Goal: Task Accomplishment & Management: Manage account settings

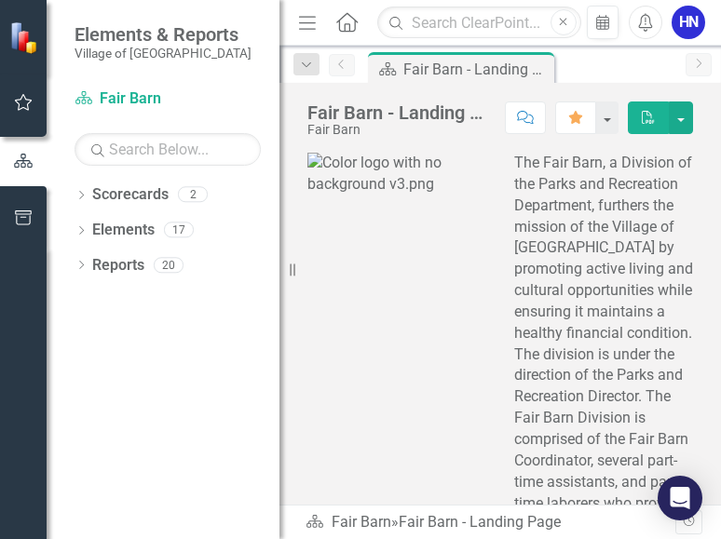
click at [203, 465] on div "Dropdown Scorecards 2 Fair Barn Fair Barn FY26 Dropdown Elements 17 Dropdown De…" at bounding box center [163, 360] width 233 height 360
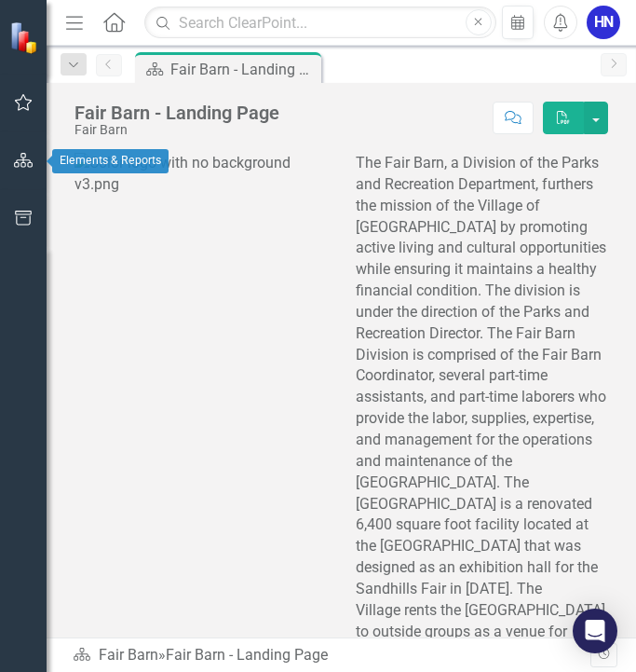
click at [31, 166] on icon "button" at bounding box center [24, 160] width 20 height 15
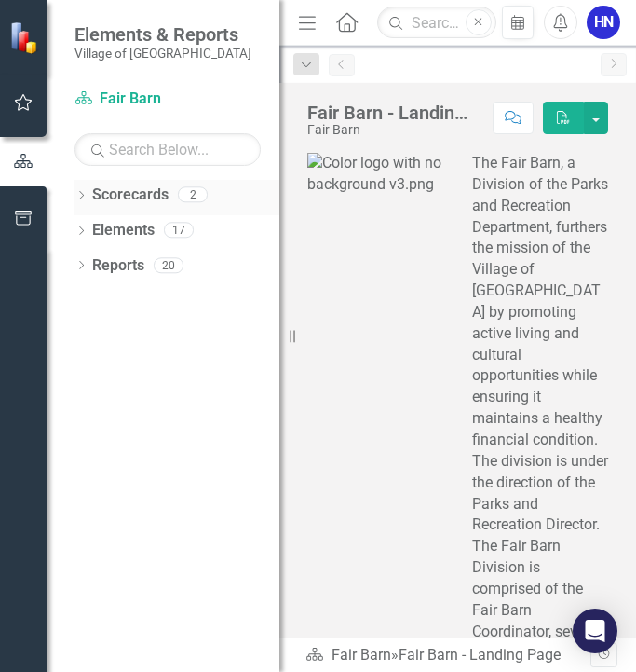
click at [94, 192] on link "Scorecards" at bounding box center [130, 194] width 76 height 21
click at [80, 196] on icon "Dropdown" at bounding box center [81, 197] width 13 height 10
click at [147, 224] on link "Fair Barn" at bounding box center [190, 230] width 177 height 21
click at [83, 308] on div "Dropdown" at bounding box center [81, 303] width 13 height 16
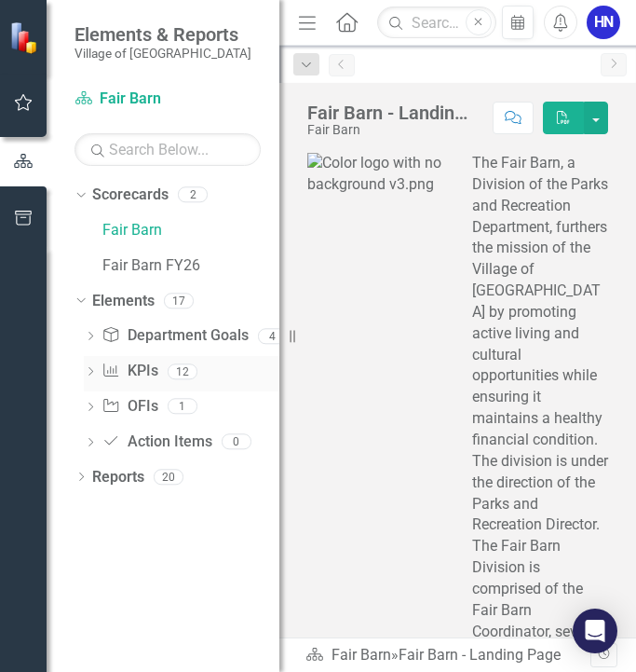
click at [129, 378] on link "KPI KPIs" at bounding box center [130, 371] width 56 height 21
click at [137, 372] on link "KPI KPIs" at bounding box center [130, 371] width 56 height 21
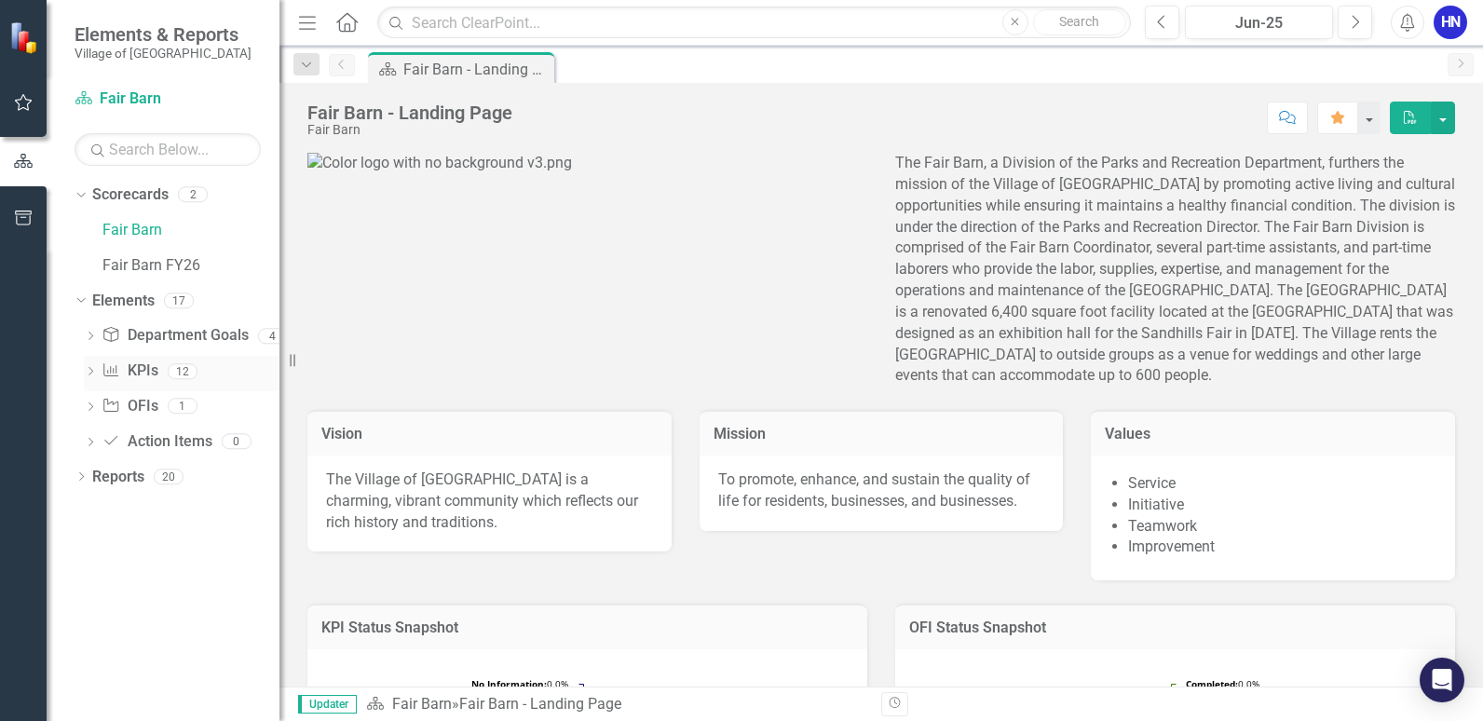
click at [152, 371] on link "KPI KPIs" at bounding box center [130, 371] width 56 height 21
click at [86, 368] on icon "Dropdown" at bounding box center [90, 373] width 13 height 10
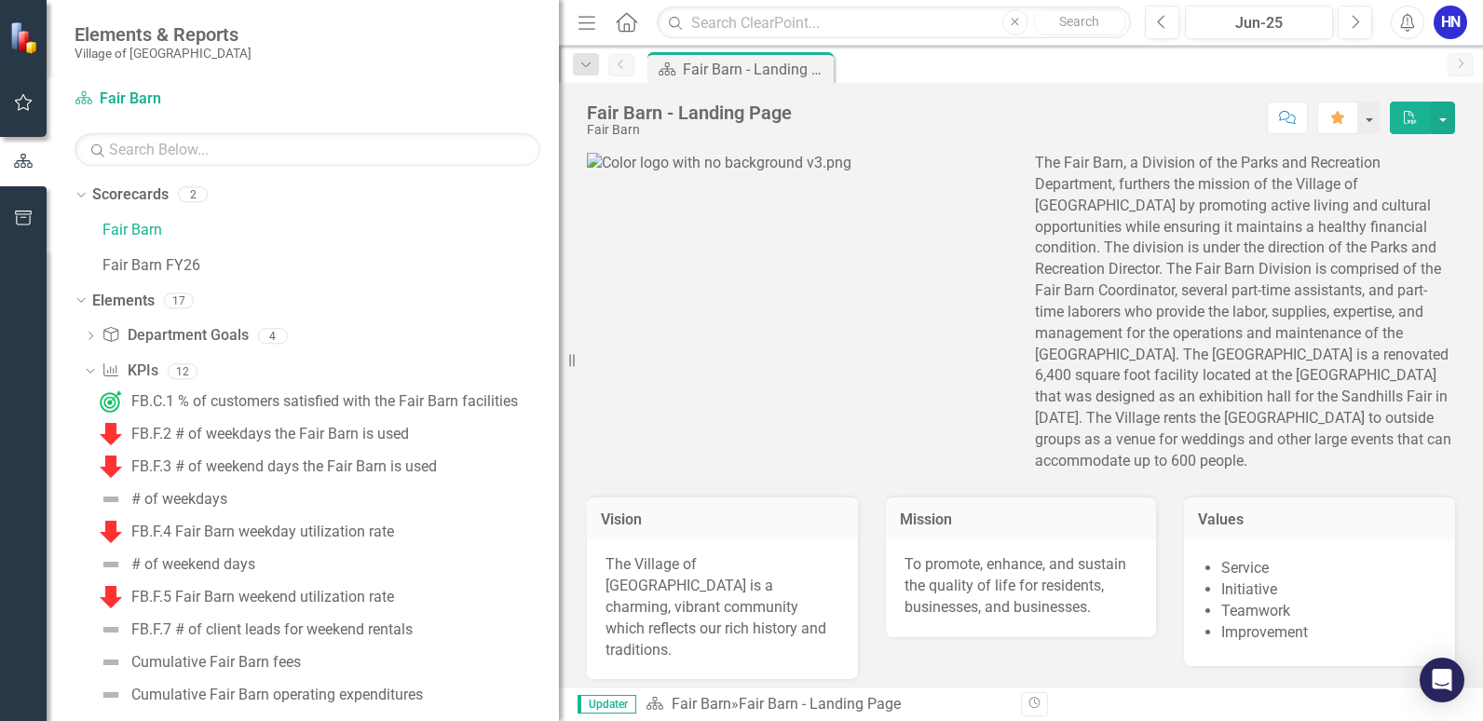
drag, startPoint x: 280, startPoint y: 416, endPoint x: 608, endPoint y: 419, distance: 328.0
click at [608, 419] on div "Elements & Reports Village of [GEOGRAPHIC_DATA] Scorecard Fair Barn Search Drop…" at bounding box center [741, 360] width 1483 height 721
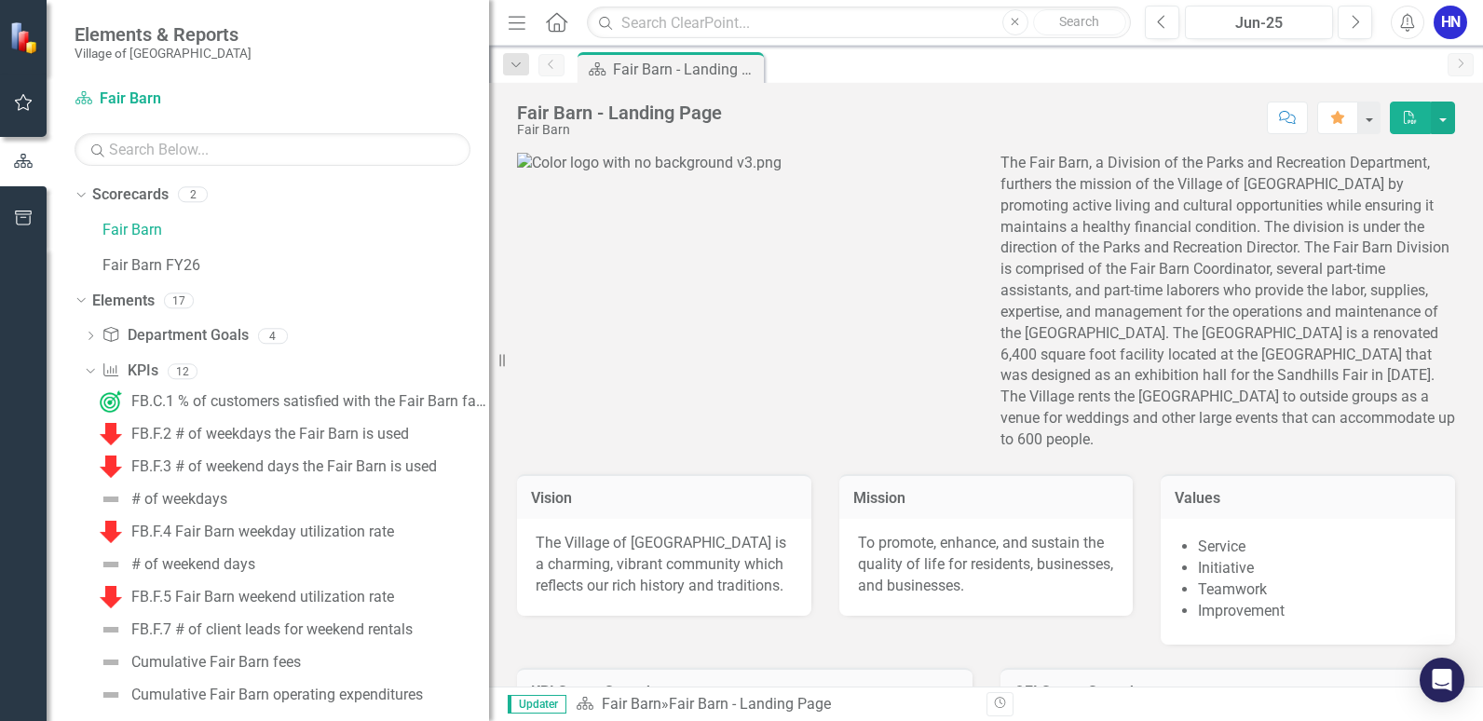
drag, startPoint x: 563, startPoint y: 425, endPoint x: 489, endPoint y: 425, distance: 73.6
click at [489, 425] on div "Resize" at bounding box center [496, 360] width 15 height 721
click at [253, 432] on div "FB.F.2 # of weekdays the Fair Barn is used" at bounding box center [270, 434] width 278 height 17
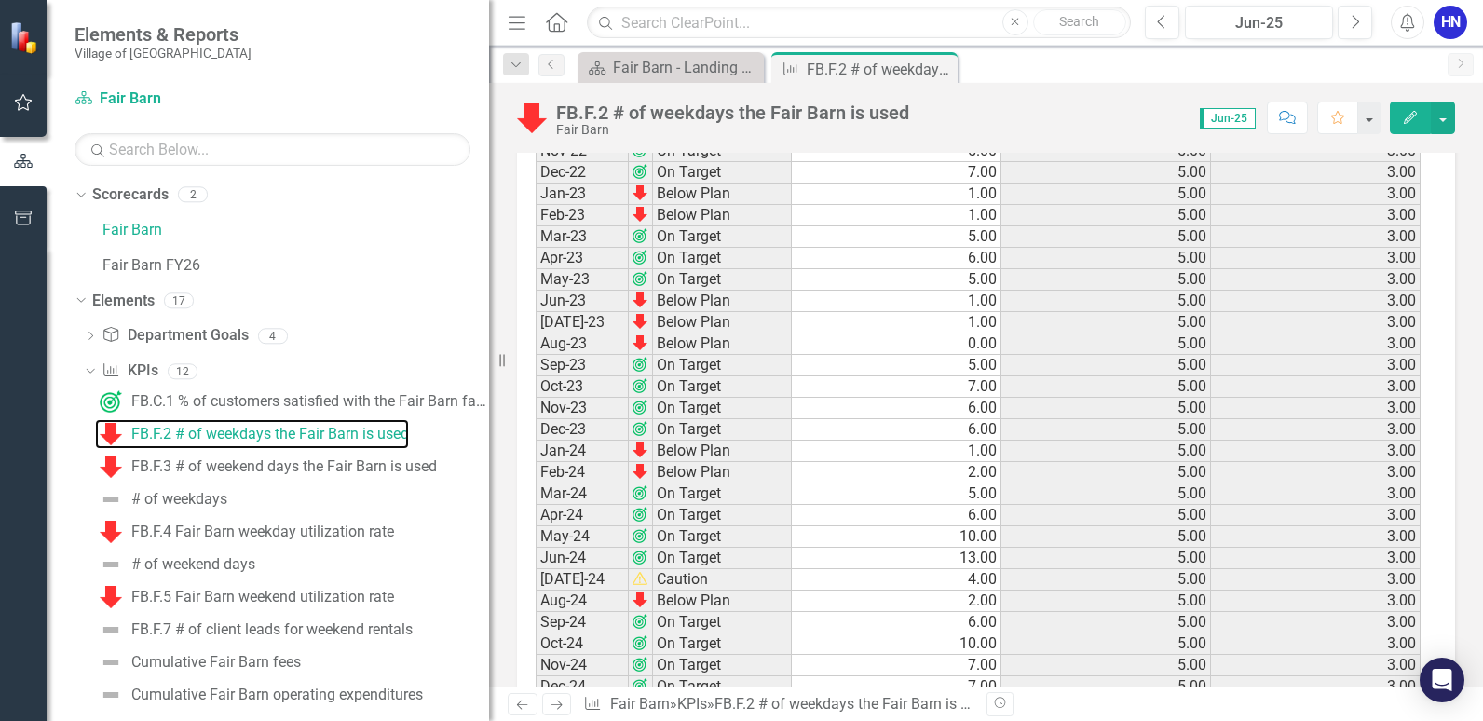
scroll to position [2038, 0]
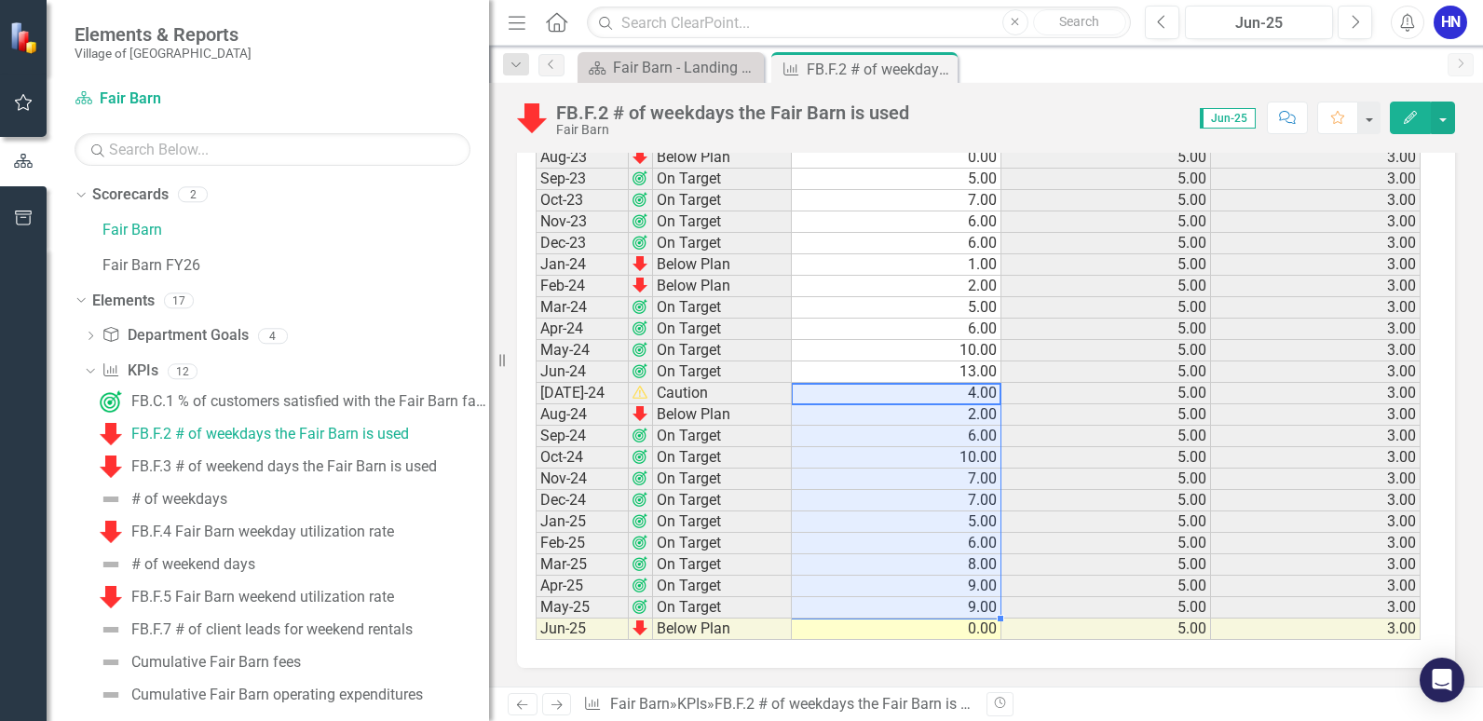
drag, startPoint x: 935, startPoint y: 389, endPoint x: 999, endPoint y: 611, distance: 230.6
click at [283, 465] on div "FB.F.3 # of weekend days the Fair Barn is used" at bounding box center [284, 466] width 306 height 17
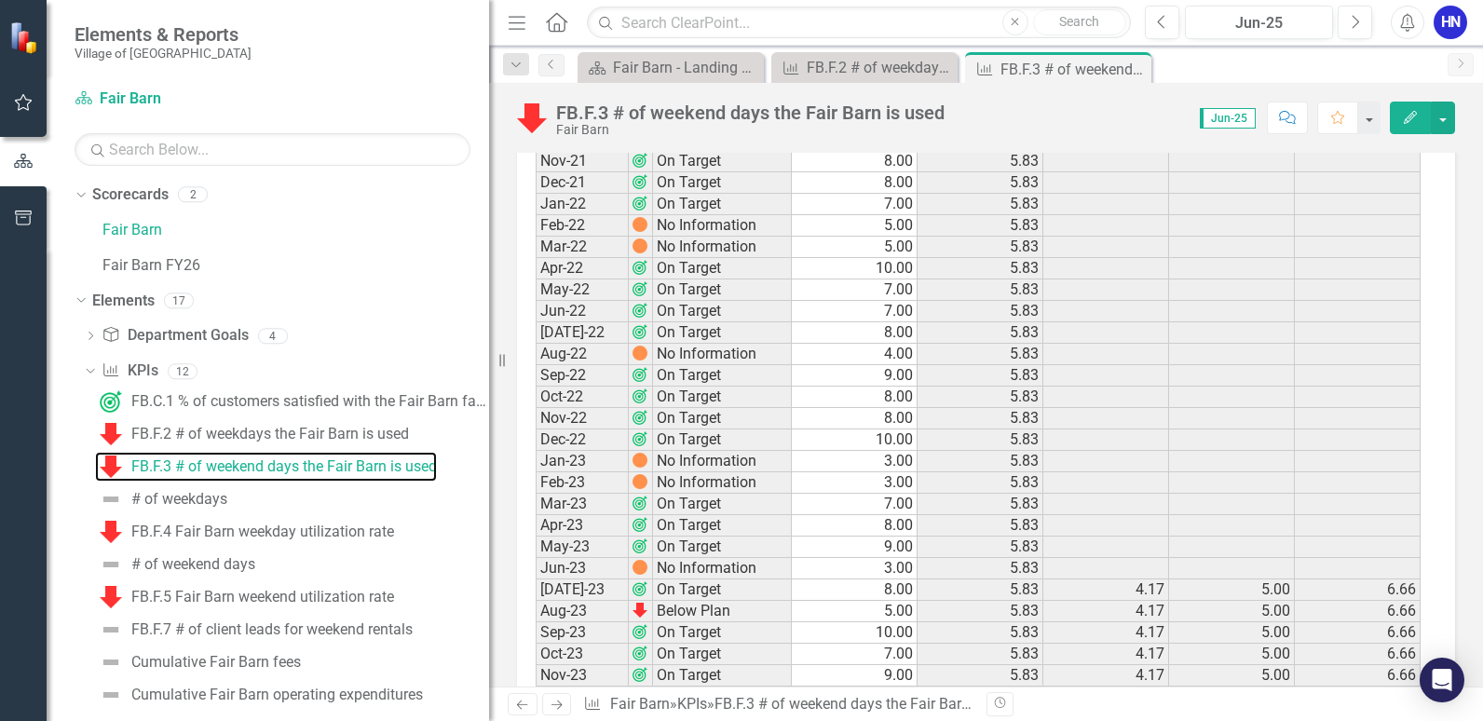
scroll to position [2038, 0]
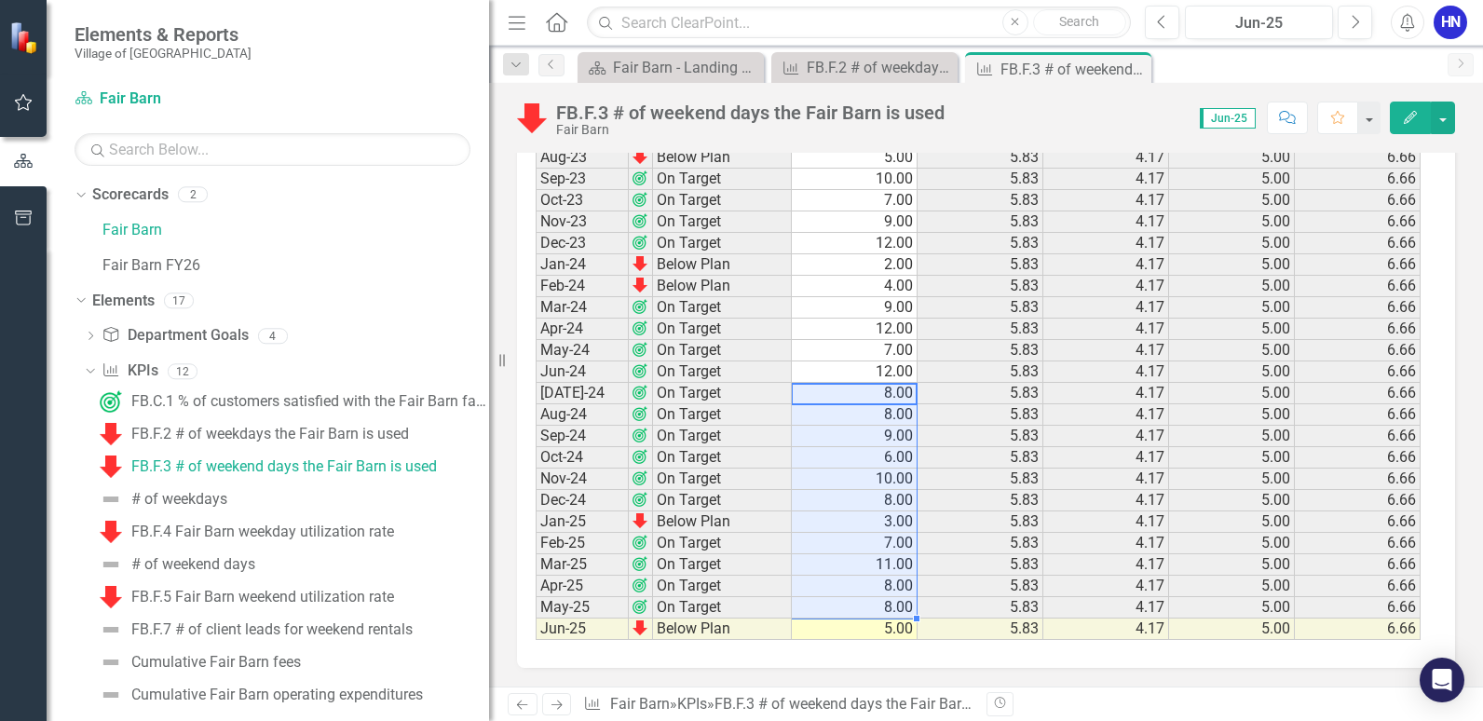
drag, startPoint x: 855, startPoint y: 392, endPoint x: 896, endPoint y: 611, distance: 222.8
click at [919, 618] on div at bounding box center [916, 618] width 7 height 7
drag, startPoint x: 916, startPoint y: 619, endPoint x: 914, endPoint y: 636, distance: 17.8
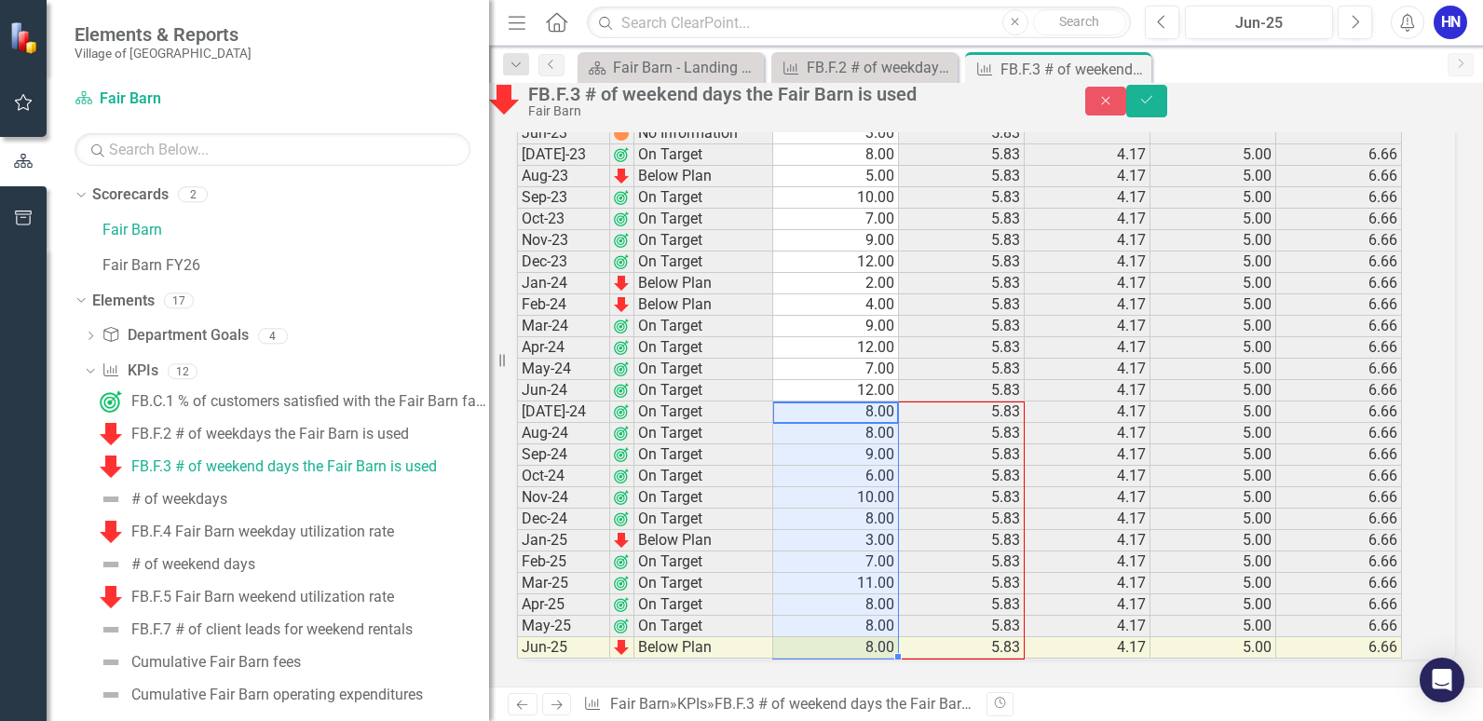
drag, startPoint x: 918, startPoint y: 638, endPoint x: 919, endPoint y: 613, distance: 25.2
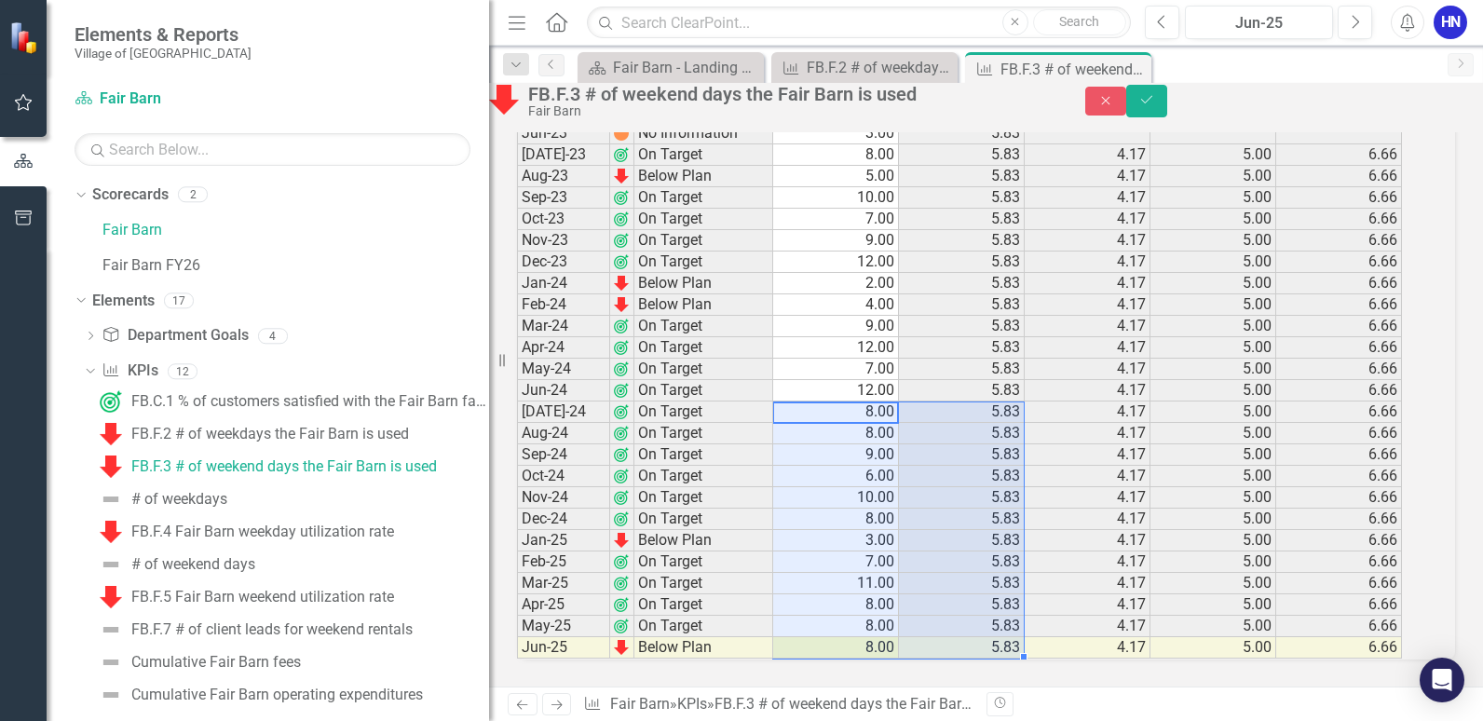
click at [894, 637] on td "8.00" at bounding box center [836, 647] width 126 height 21
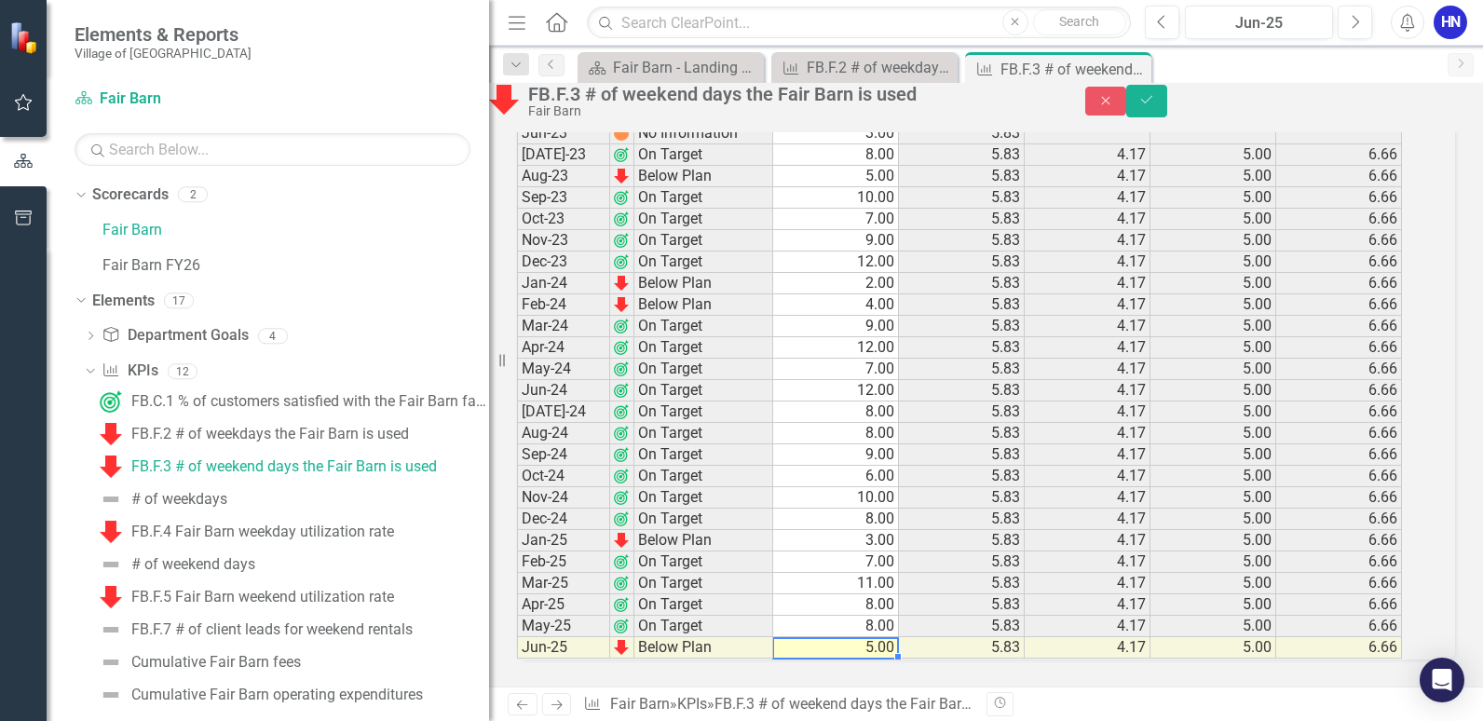
type textarea "5.0"
click at [1126, 114] on button "Close" at bounding box center [1105, 101] width 41 height 29
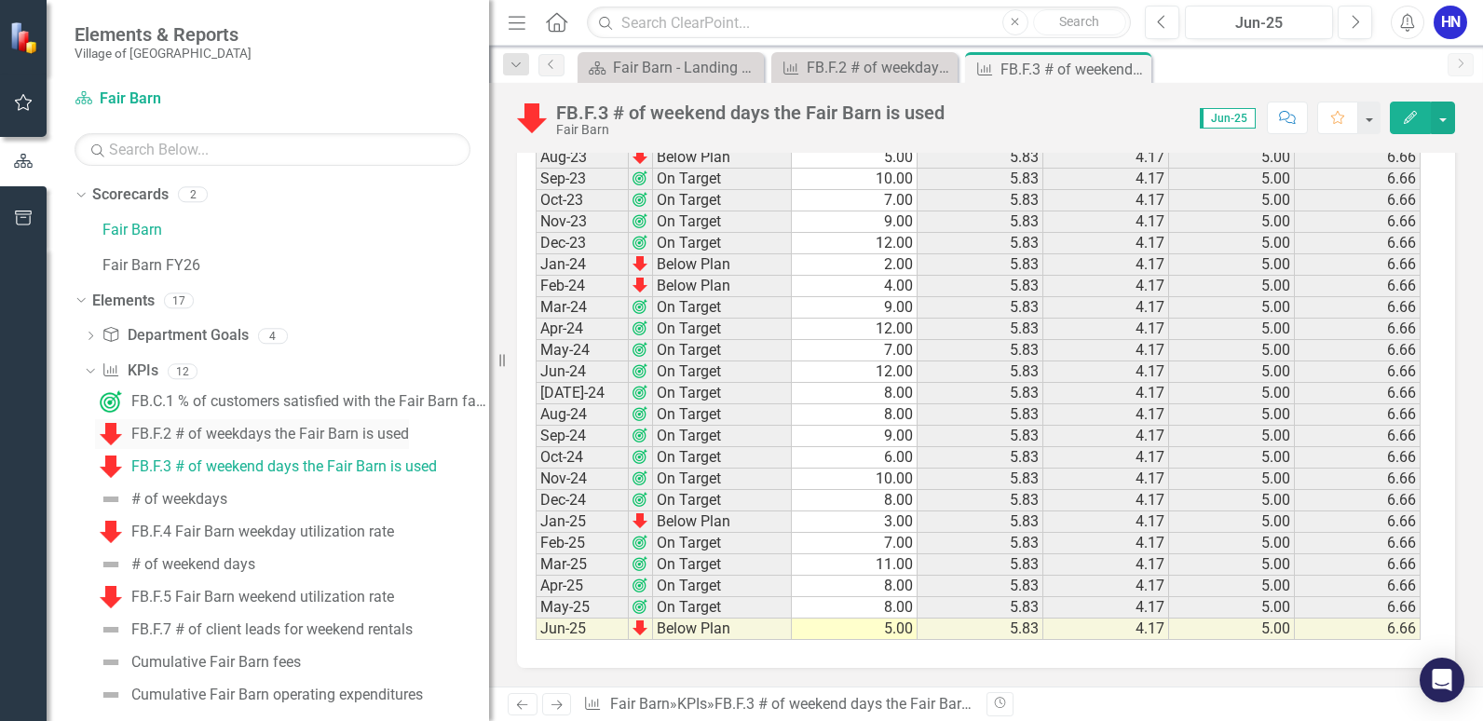
click at [252, 434] on div "FB.F.2 # of weekdays the Fair Barn is used" at bounding box center [270, 434] width 278 height 17
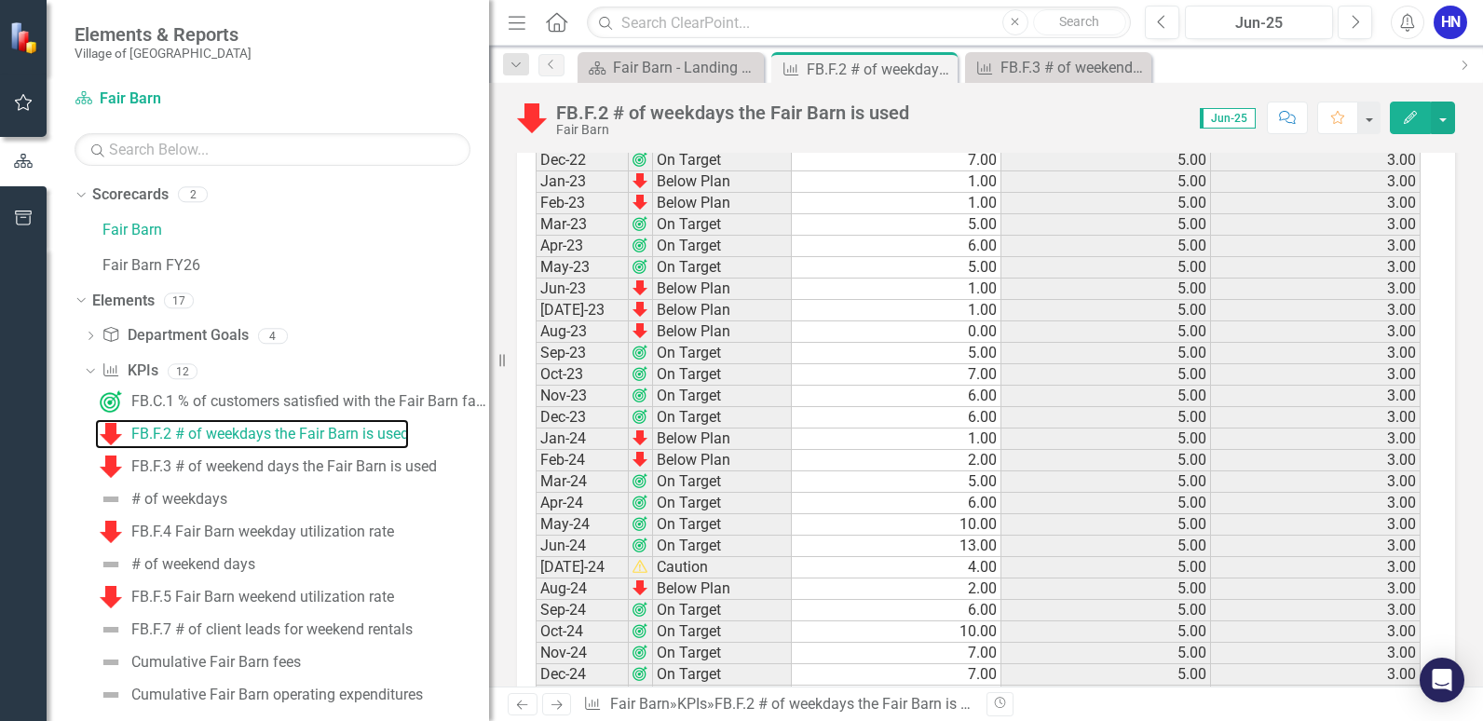
scroll to position [2038, 0]
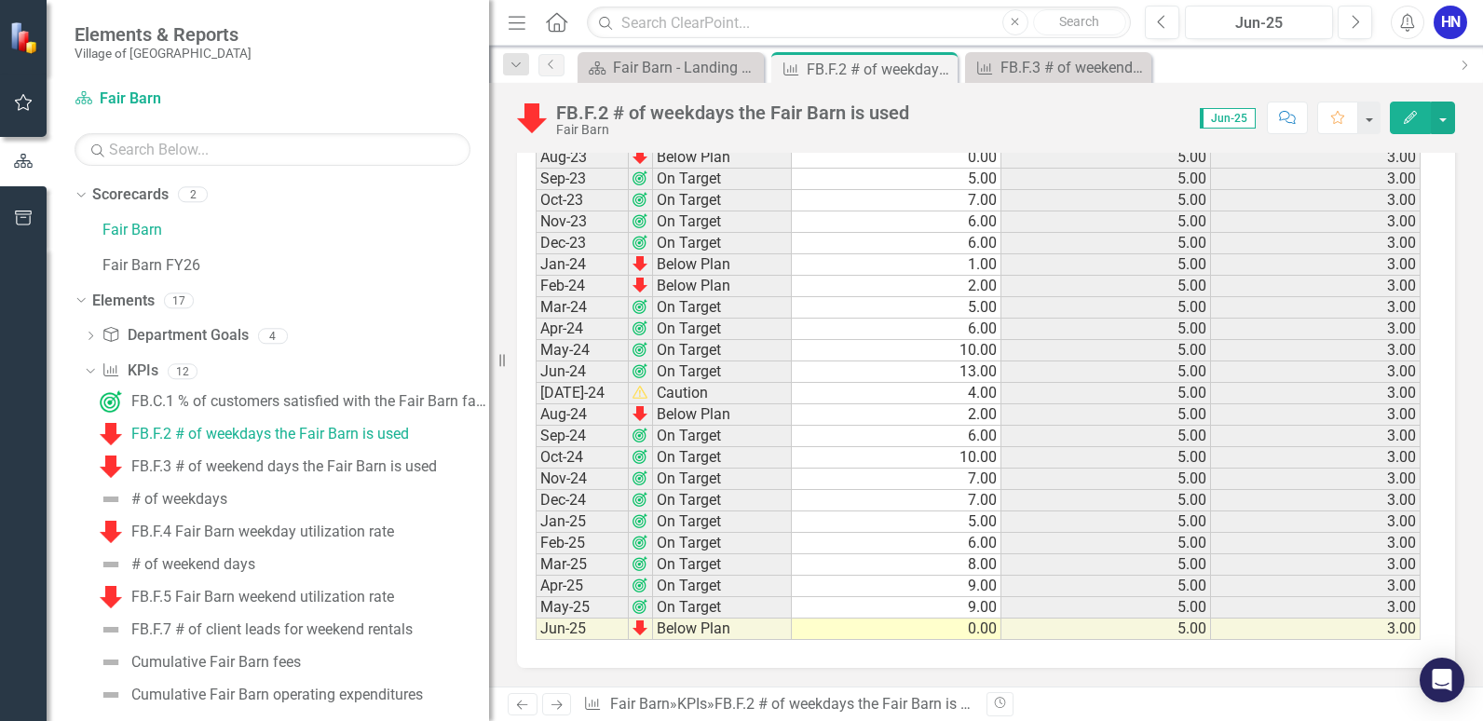
click at [968, 636] on td "0.00" at bounding box center [897, 629] width 210 height 21
click at [254, 454] on link "FB.F.3 # of weekend days the Fair Barn is used" at bounding box center [266, 467] width 342 height 30
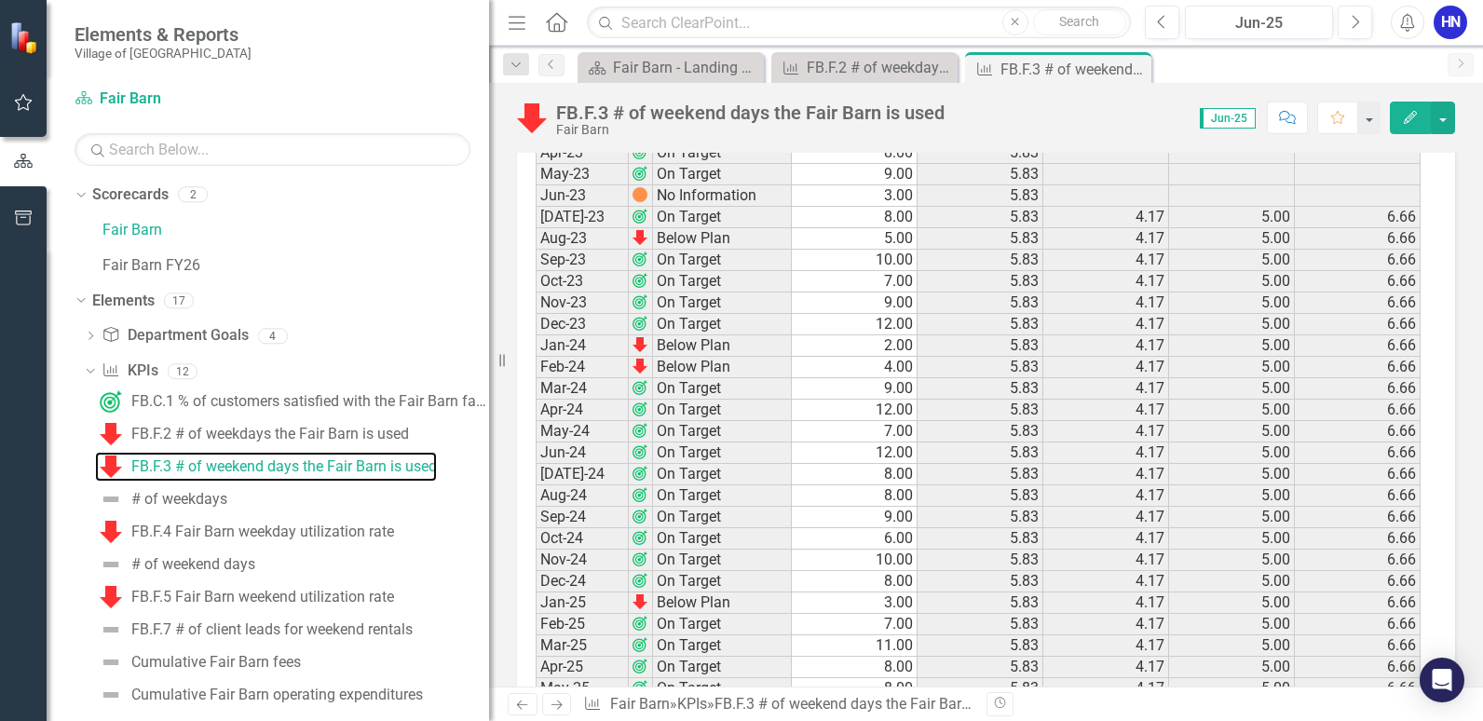
scroll to position [2038, 0]
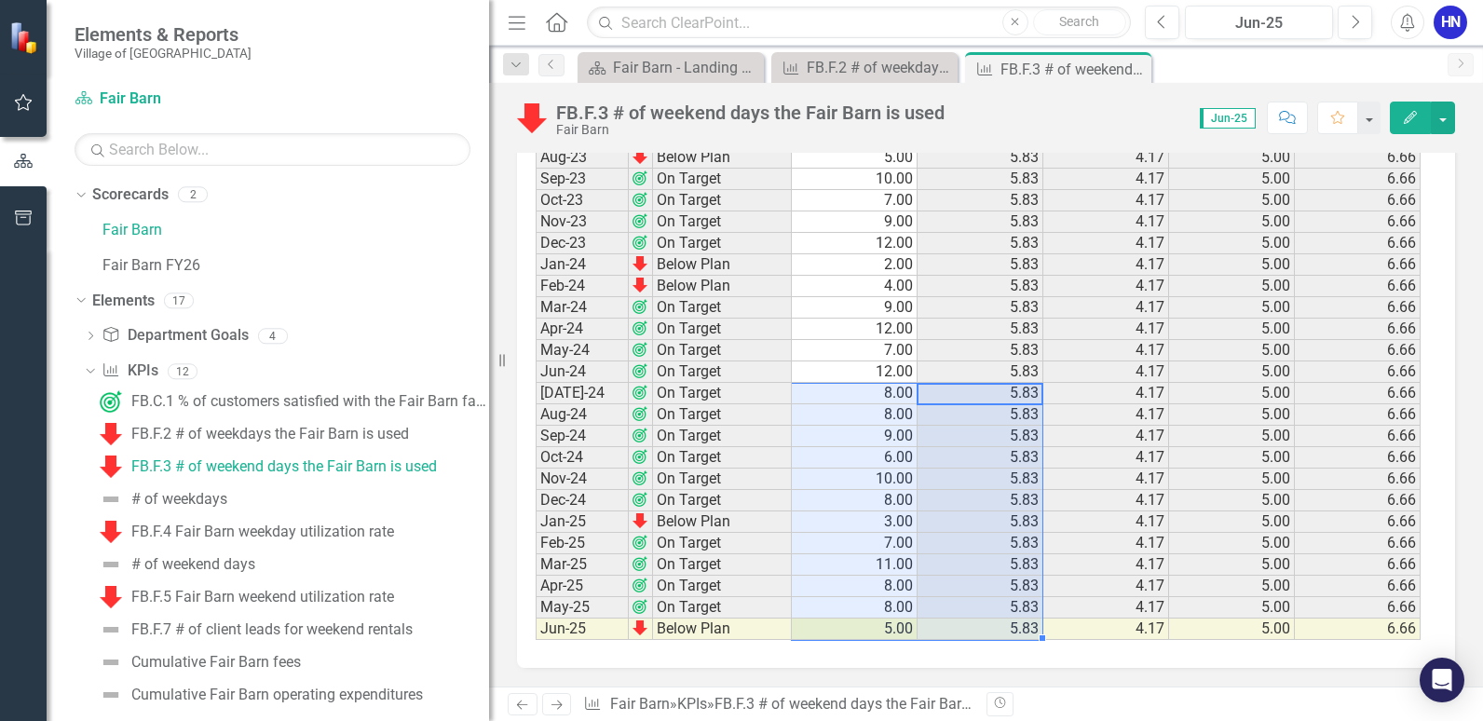
drag, startPoint x: 939, startPoint y: 395, endPoint x: 841, endPoint y: 627, distance: 251.8
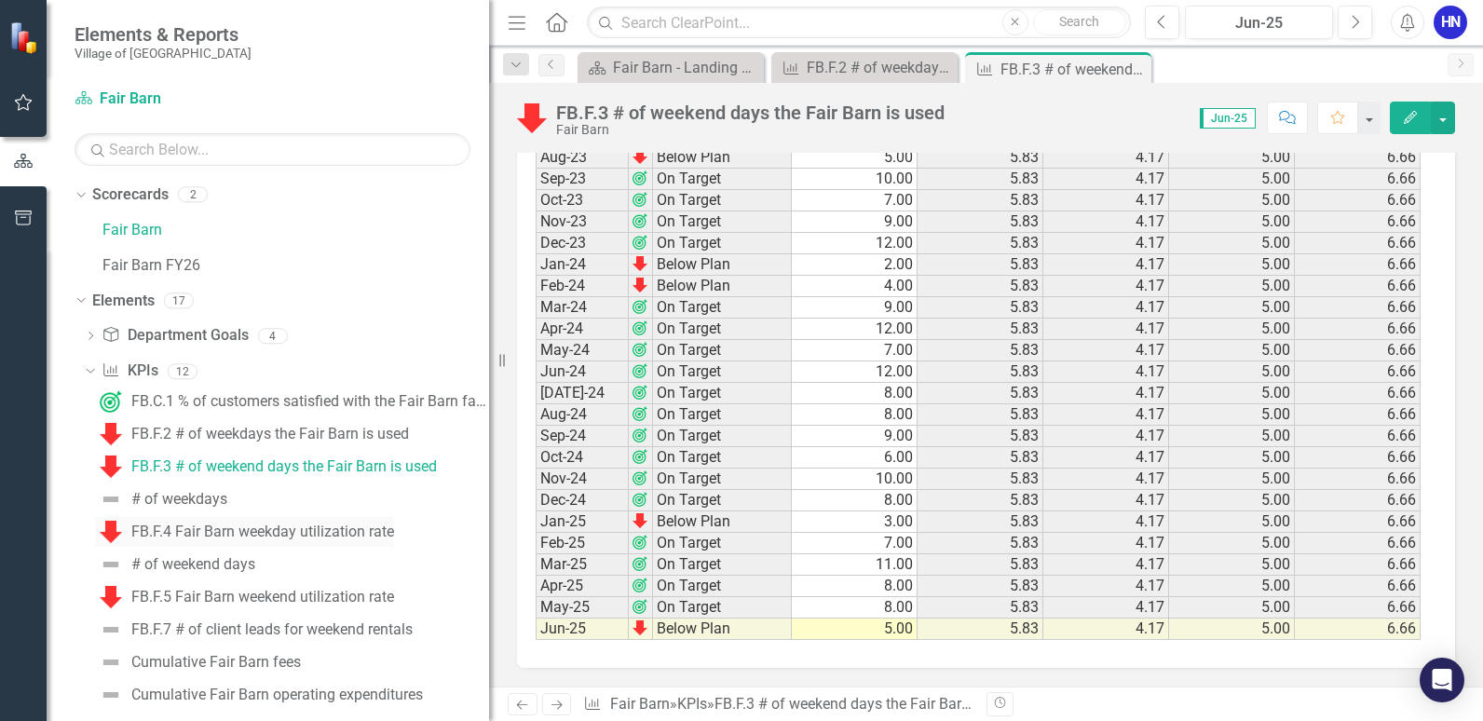
click at [268, 538] on div "FB.F.4 Fair Barn weekday utilization rate" at bounding box center [262, 532] width 263 height 17
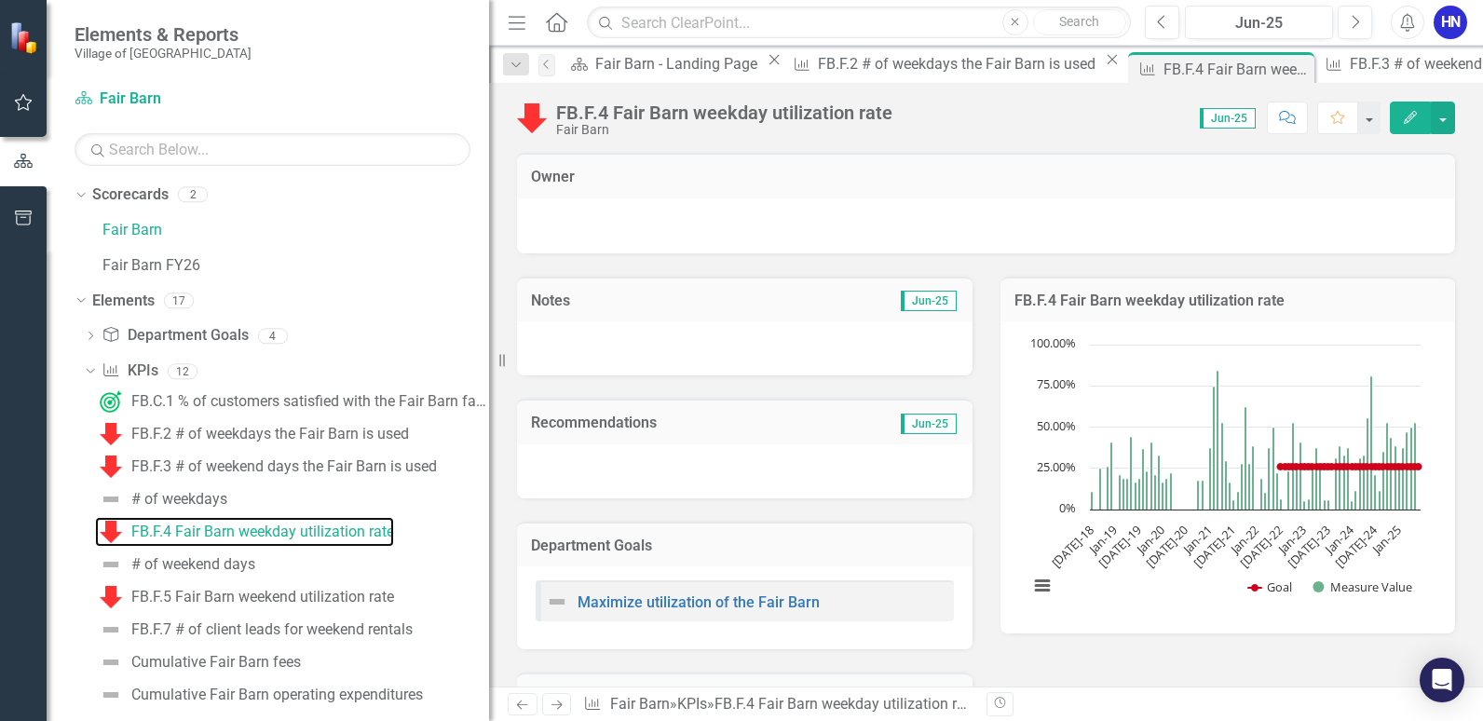
scroll to position [466, 0]
